Goal: Navigation & Orientation: Go to known website

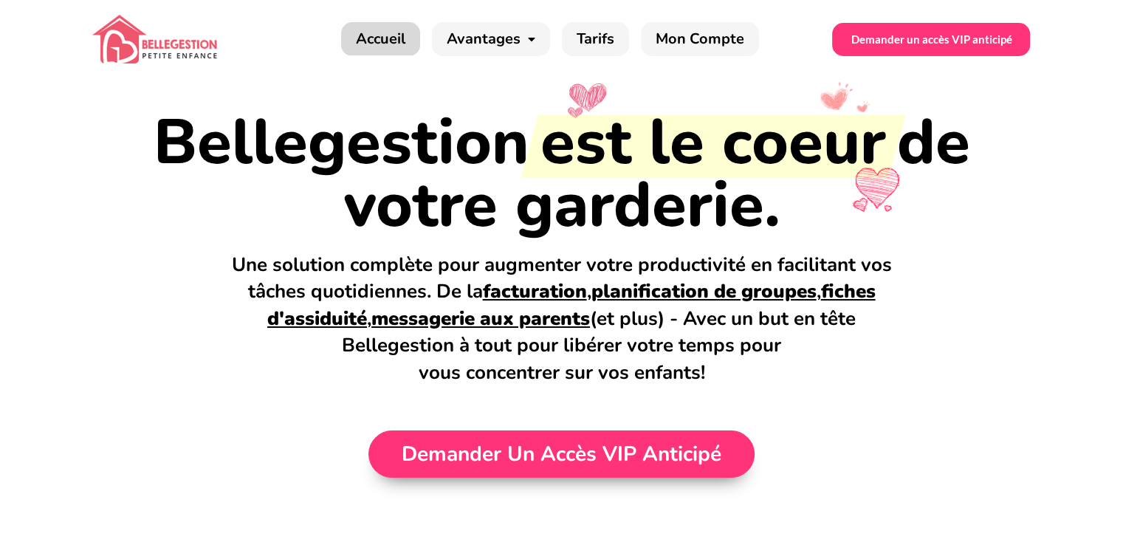
click at [395, 48] on link "Accueil" at bounding box center [380, 39] width 79 height 34
click at [378, 37] on link "Accueil" at bounding box center [380, 39] width 79 height 34
